Goal: Task Accomplishment & Management: Use online tool/utility

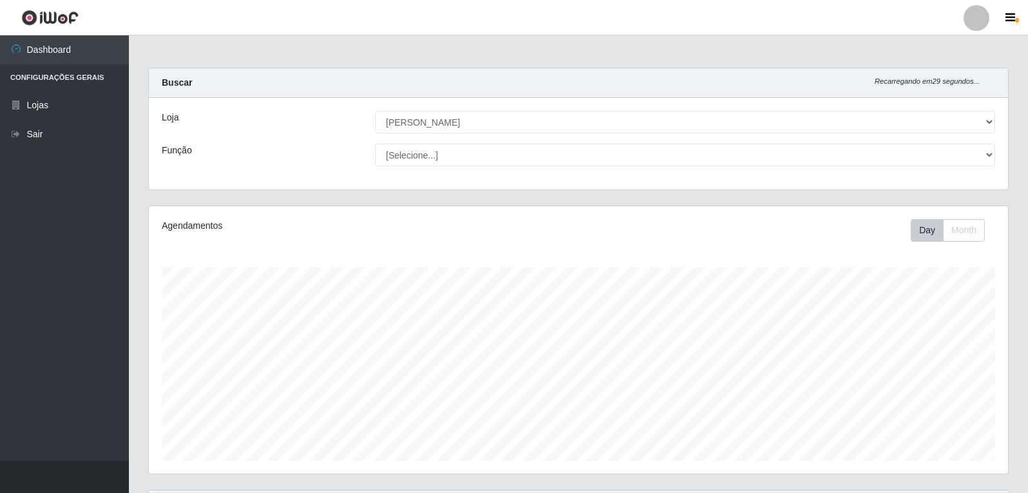
select select "523"
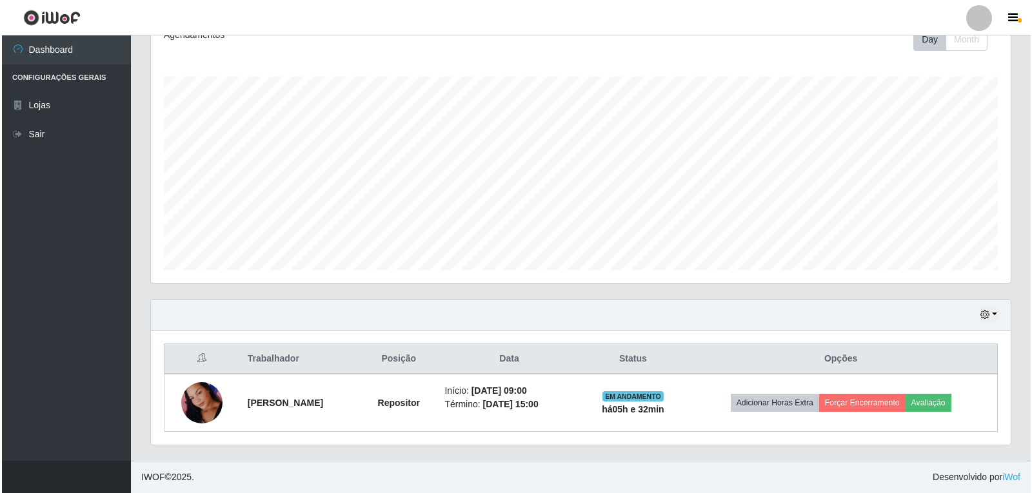
scroll to position [268, 859]
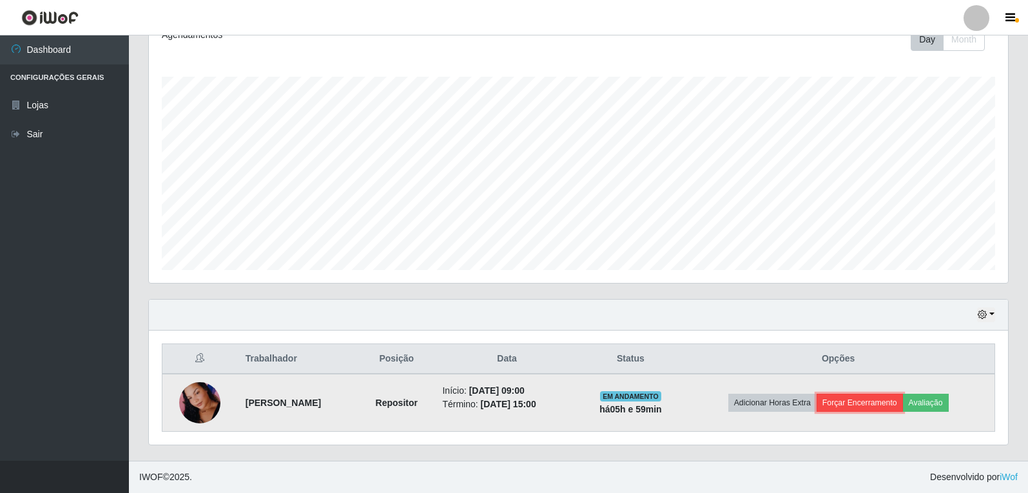
click at [854, 403] on button "Forçar Encerramento" at bounding box center [860, 403] width 86 height 18
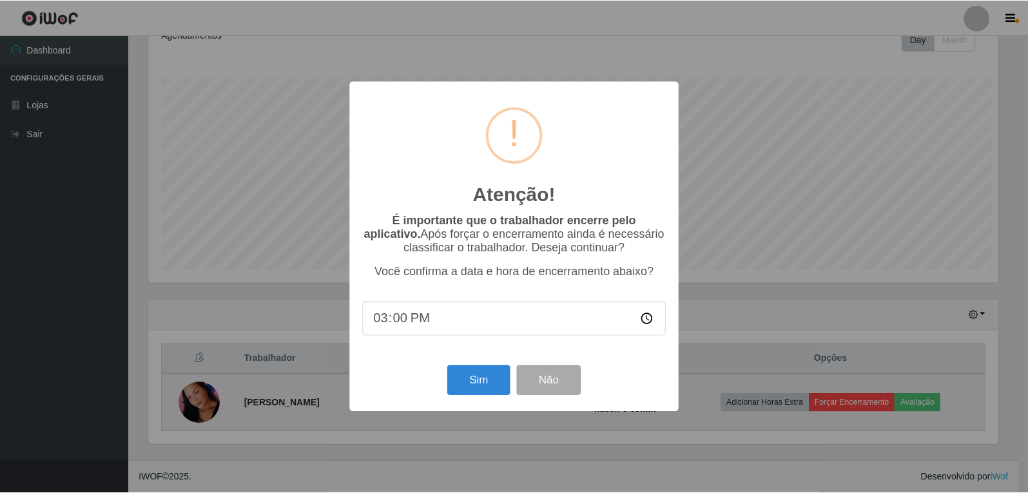
scroll to position [268, 853]
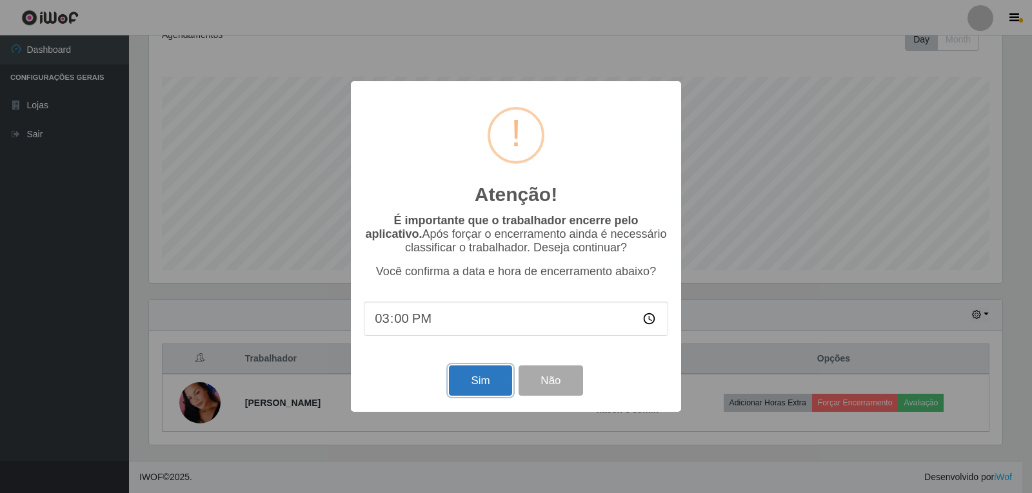
click at [480, 388] on button "Sim" at bounding box center [480, 381] width 63 height 30
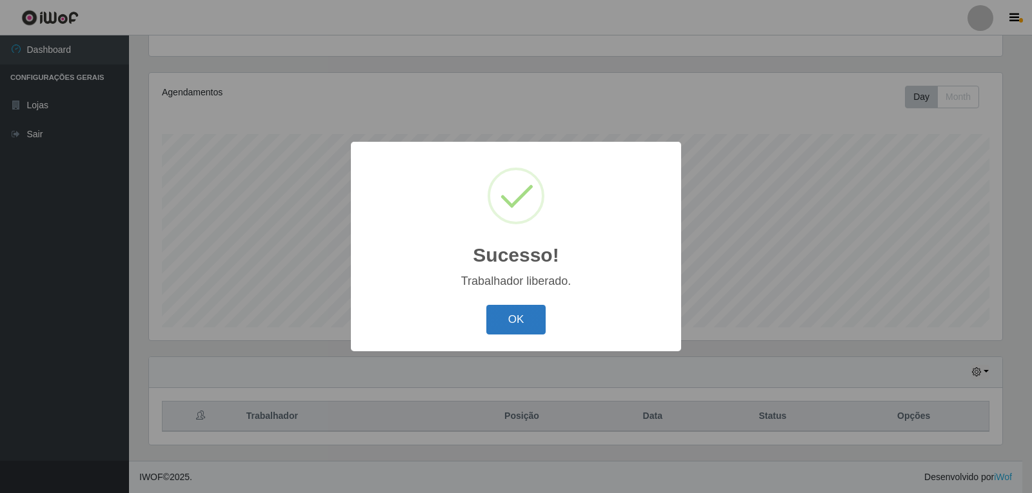
click at [538, 323] on button "OK" at bounding box center [516, 320] width 60 height 30
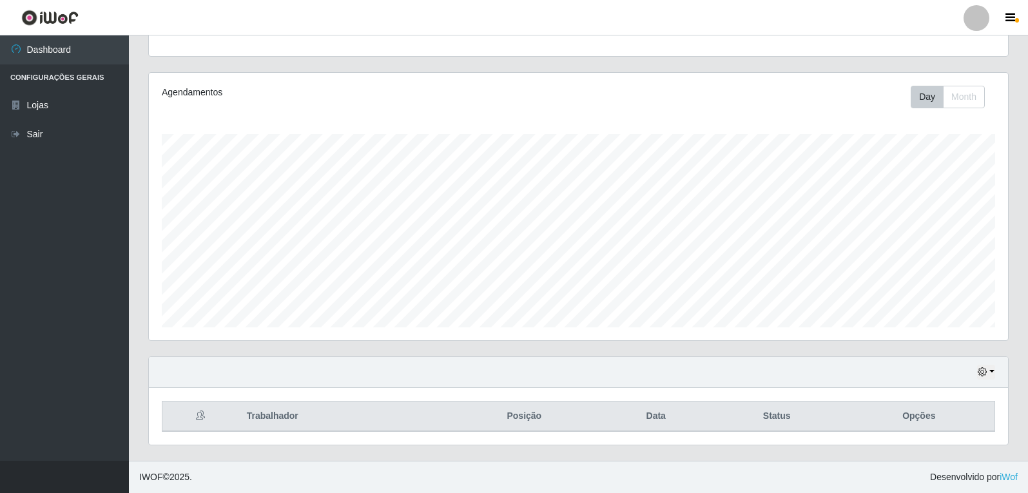
scroll to position [268, 859]
click at [52, 128] on link "Sair" at bounding box center [64, 134] width 129 height 29
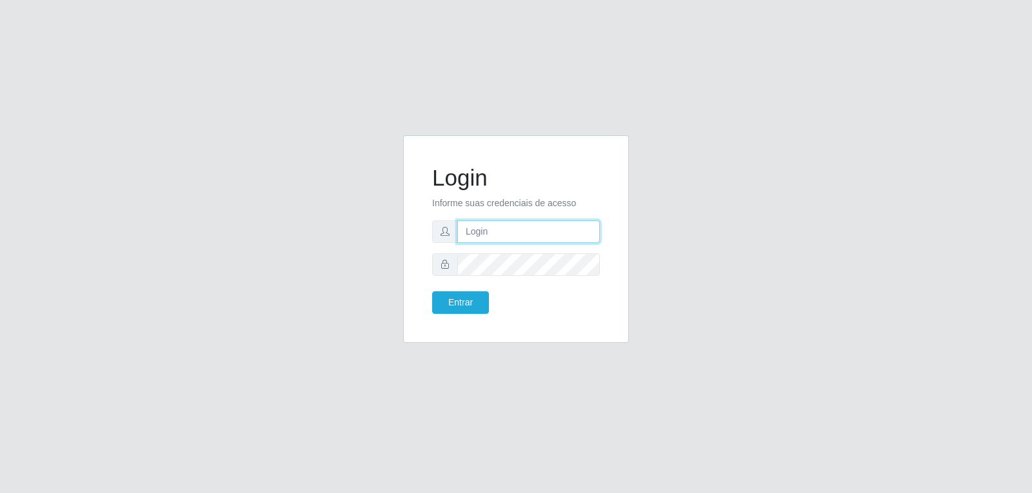
type input "[EMAIL_ADDRESS][DOMAIN_NAME]"
